Goal: Contribute content: Add original content to the website for others to see

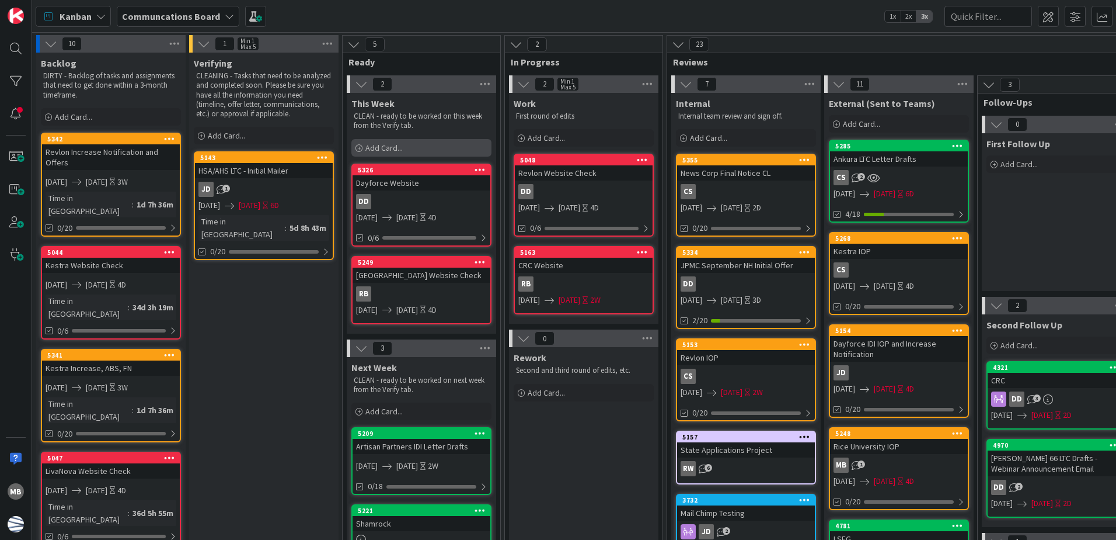
click at [422, 149] on div "Add Card..." at bounding box center [422, 148] width 140 height 18
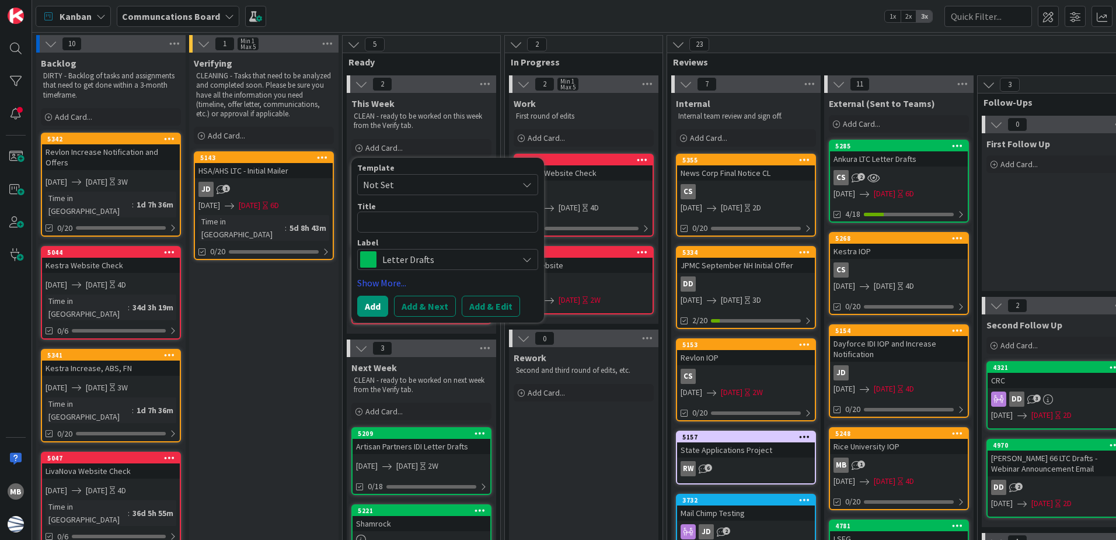
type textarea "x"
type textarea "Mo"
type textarea "x"
type textarea "Mov"
type textarea "x"
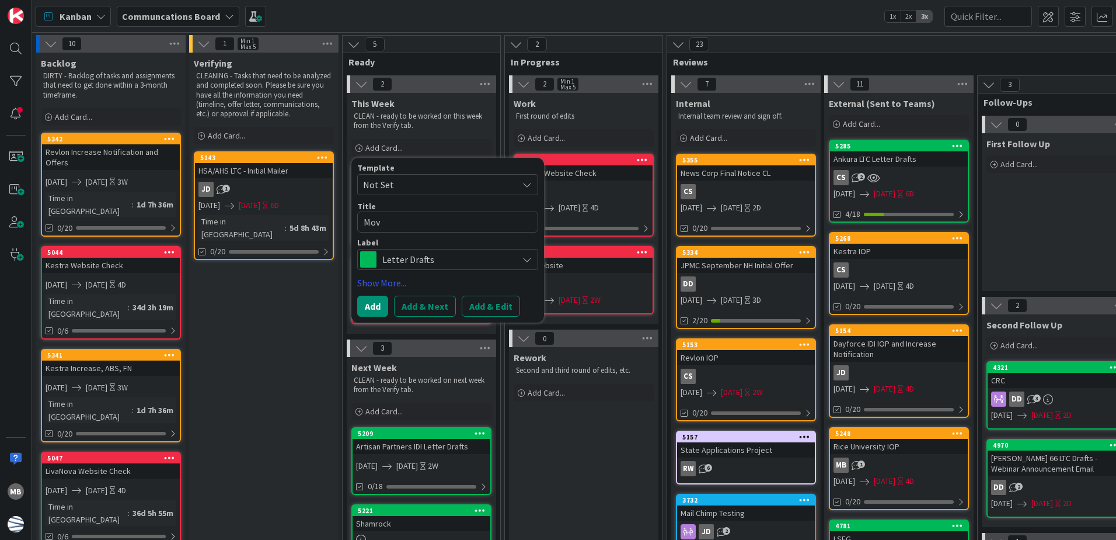
type textarea "Move"
type textarea "x"
type textarea "Moveme"
type textarea "x"
type textarea "Movemen"
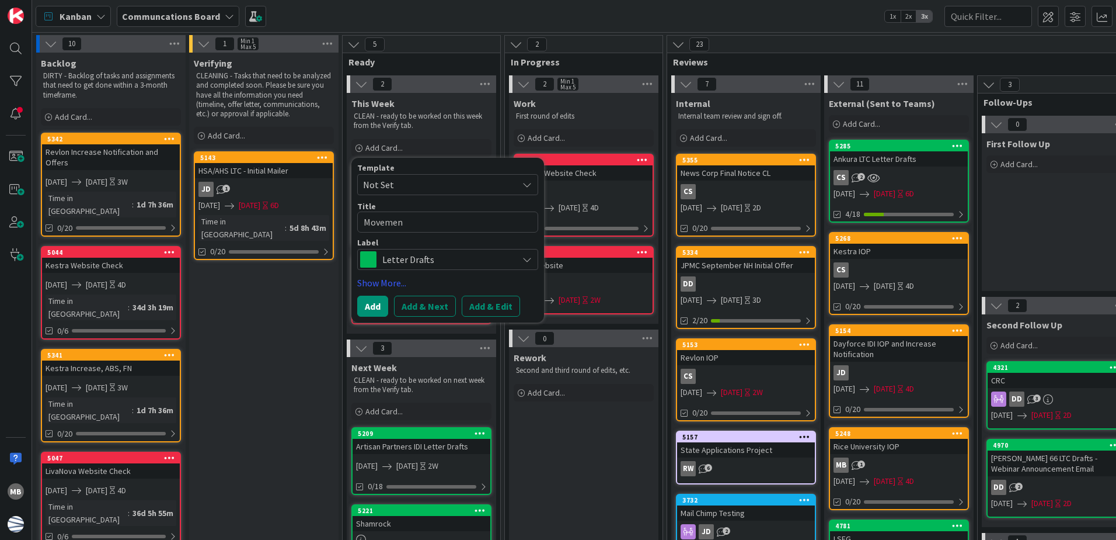
type textarea "x"
type textarea "Movement"
type textarea "x"
type textarea "Movement"
type textarea "x"
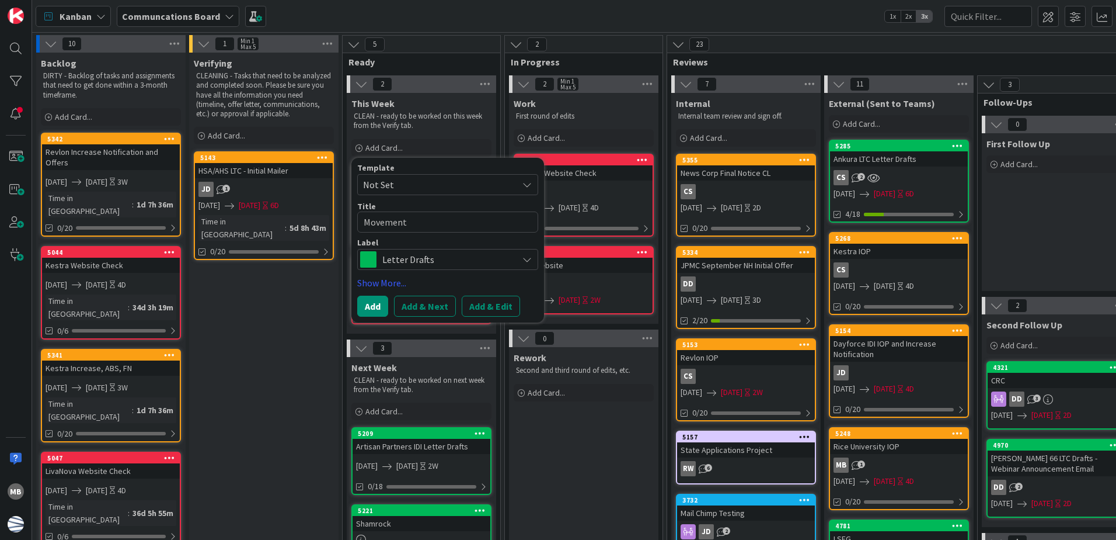
type textarea "Movement W"
type textarea "x"
type textarea "Movement Web"
type textarea "x"
type textarea "Movement Webs"
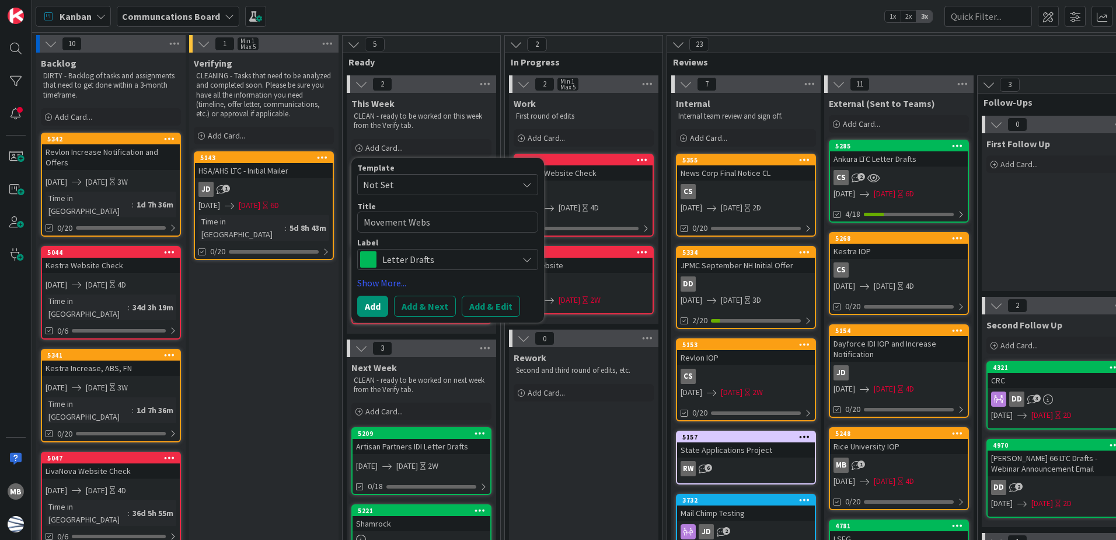
type textarea "x"
type textarea "Movement Websit"
type textarea "x"
type textarea "Movement Website"
type textarea "x"
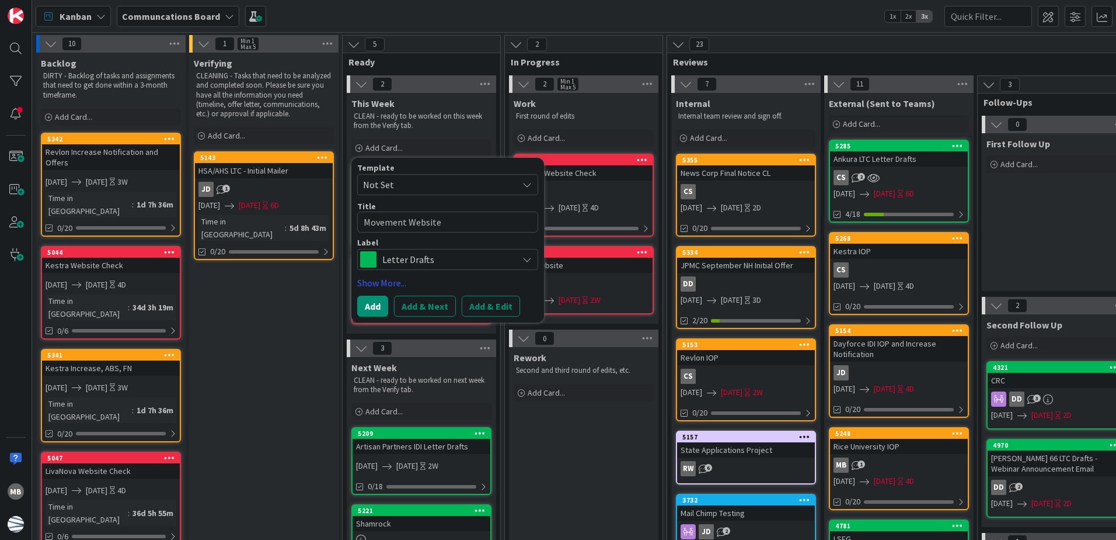
type textarea "Movement Website"
type textarea "x"
type textarea "Movement Website S"
type textarea "x"
type textarea "Movement Website Sc"
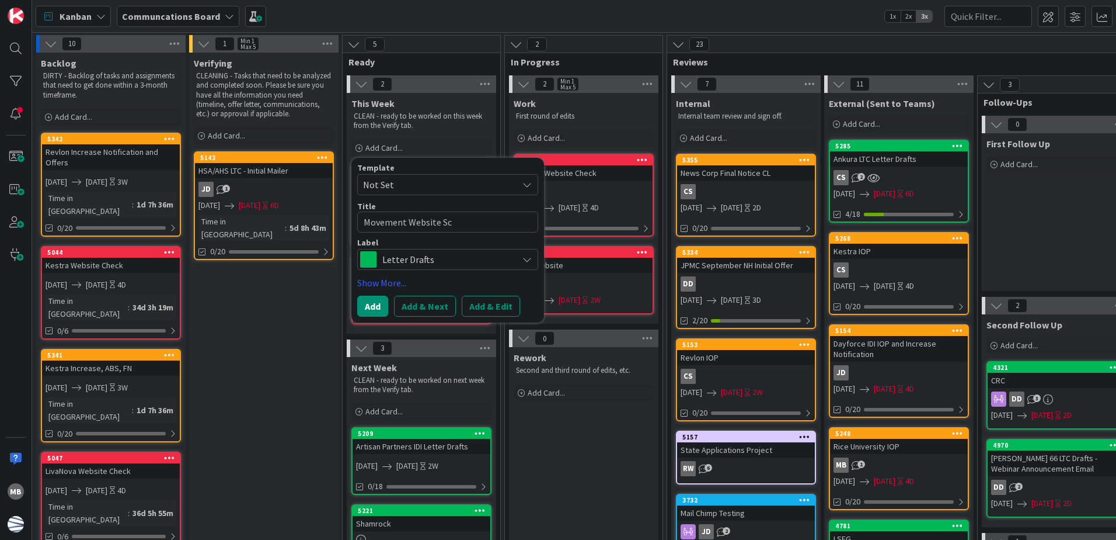
type textarea "x"
type textarea "Movement Website Scr"
type textarea "x"
type textarea "Movement Website Scre"
type textarea "x"
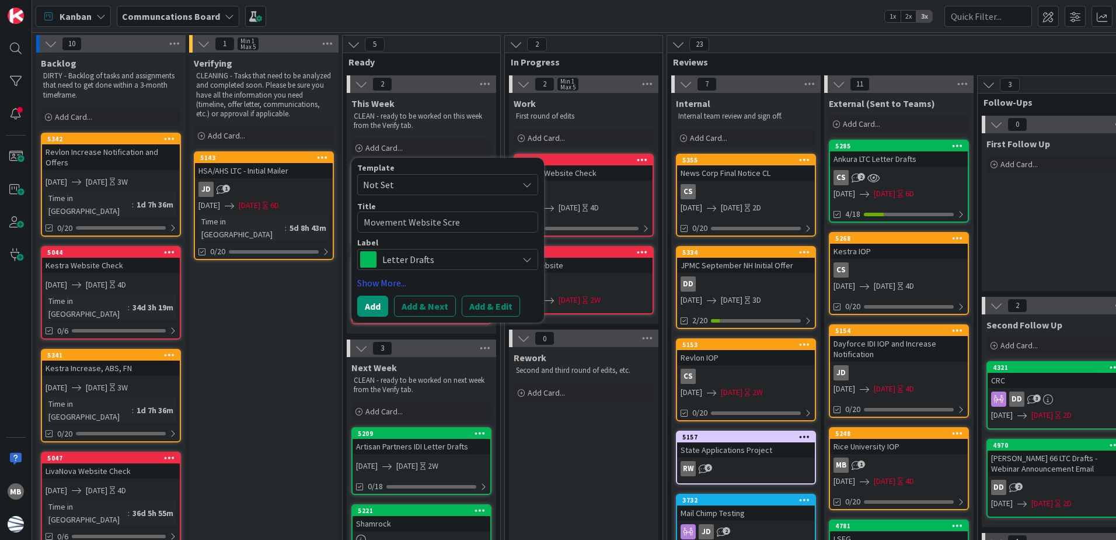
type textarea "Movement Website Scree"
type textarea "x"
type textarea "Movement Website Screen"
type textarea "x"
type textarea "Movement Website Screens"
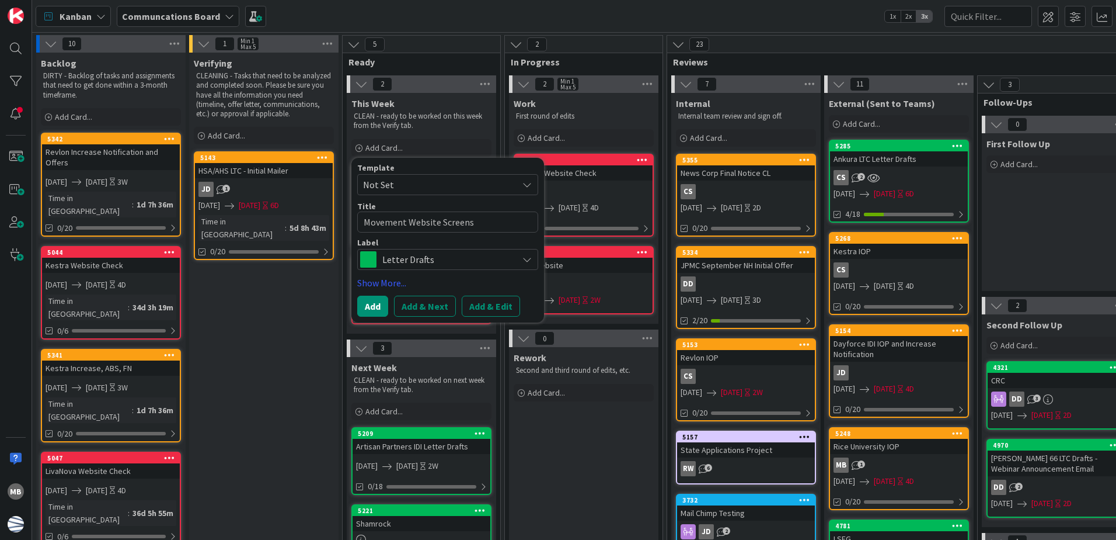
type textarea "x"
type textarea "Movement Website Screensh"
type textarea "x"
type textarea "Movement Website Screenshot"
type textarea "x"
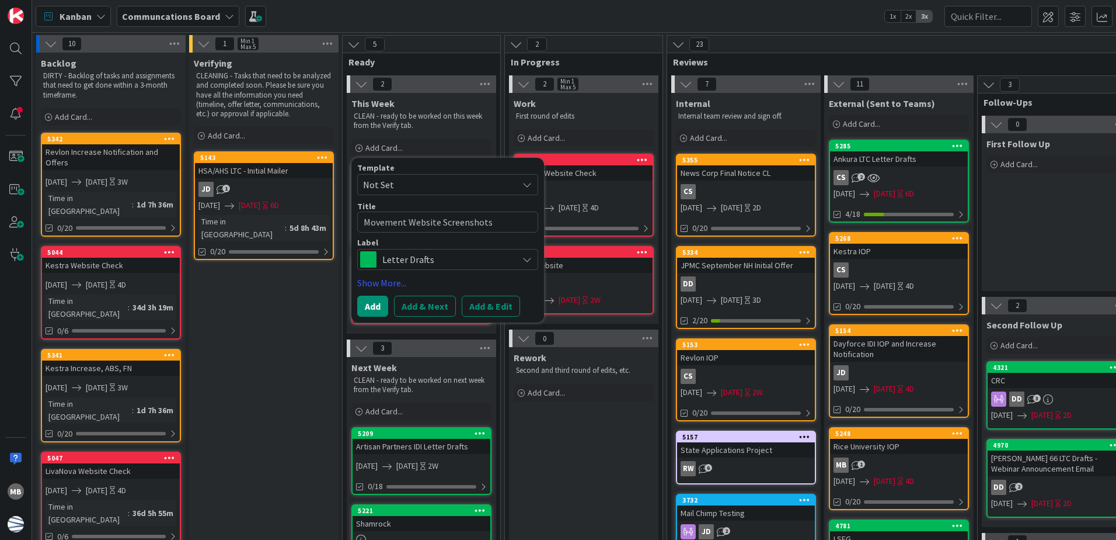
type textarea "Movement Website Screenshots"
click at [470, 255] on span "Letter Drafts" at bounding box center [447, 259] width 130 height 16
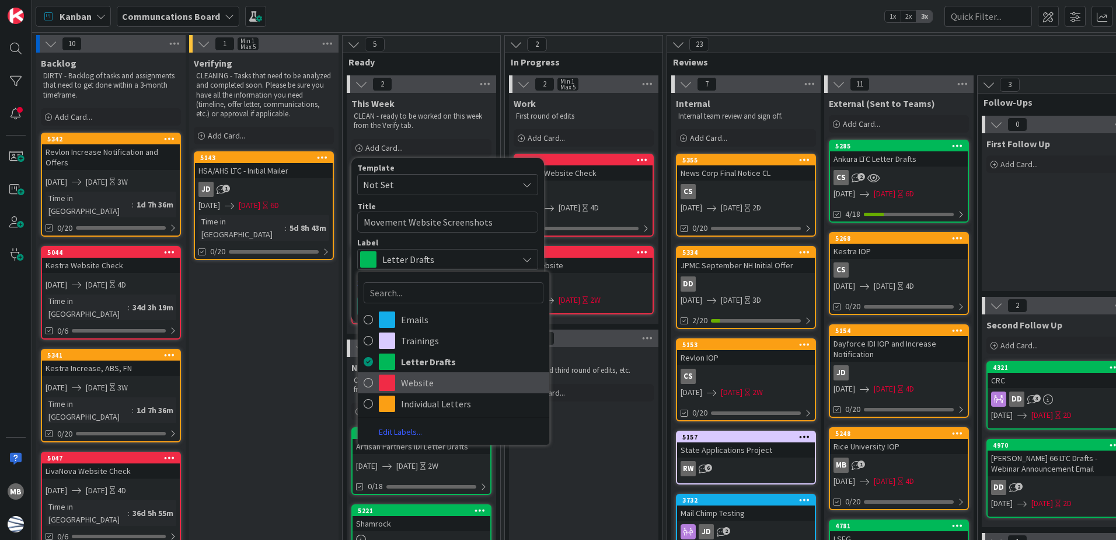
click at [410, 378] on span "Website" at bounding box center [472, 383] width 142 height 18
type textarea "x"
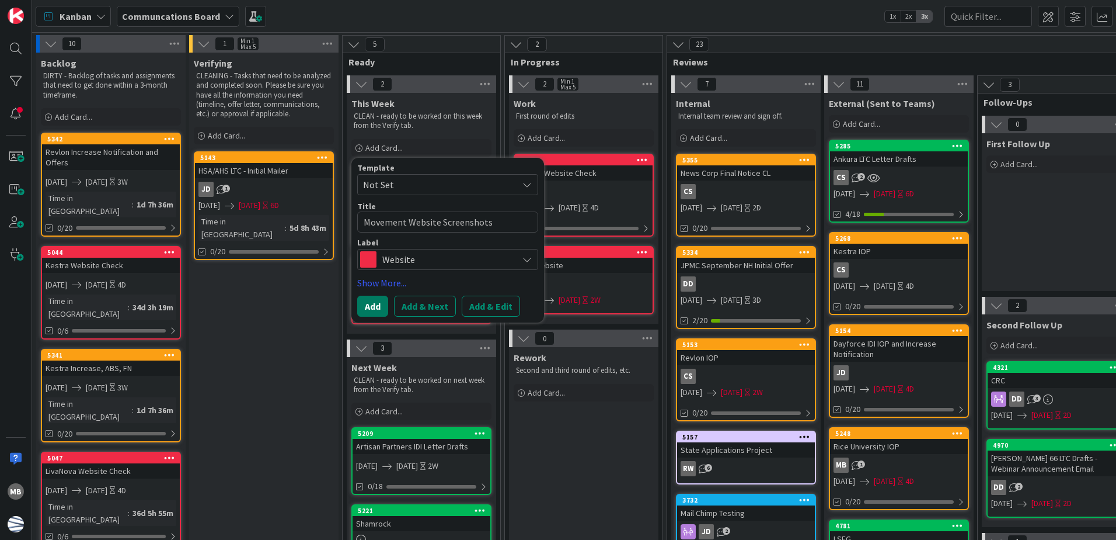
click at [366, 305] on button "Add" at bounding box center [372, 305] width 31 height 21
